Goal: Communication & Community: Answer question/provide support

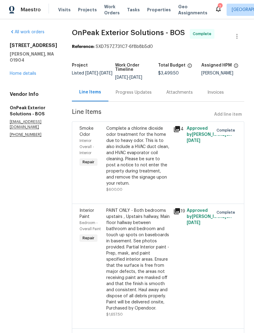
click at [18, 76] on link "Home details" at bounding box center [23, 73] width 27 height 4
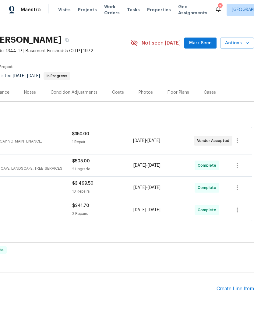
scroll to position [9, 90]
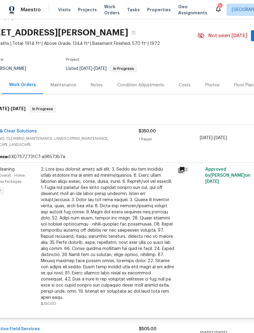
scroll to position [18, 23]
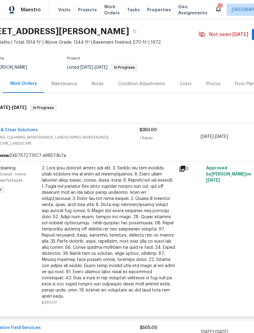
click at [11, 132] on link "Clean & Clear Solutions" at bounding box center [12, 130] width 51 height 4
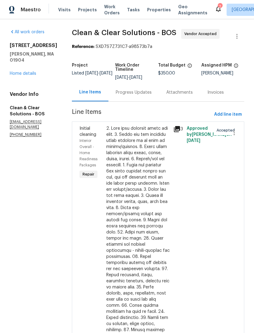
click at [127, 95] on div "Progress Updates" at bounding box center [134, 92] width 36 height 6
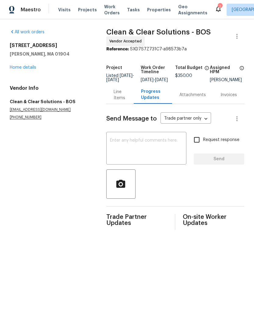
click at [118, 153] on textarea at bounding box center [146, 148] width 73 height 21
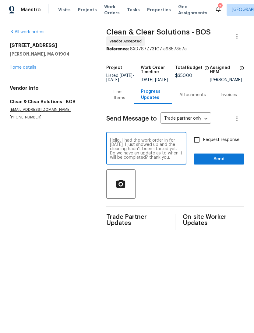
type textarea "Hello, I had the work order in for [DATE]. I just showed up and the cleaning ha…"
click at [228, 163] on span "Send" at bounding box center [219, 159] width 41 height 8
